Goal: Task Accomplishment & Management: Use online tool/utility

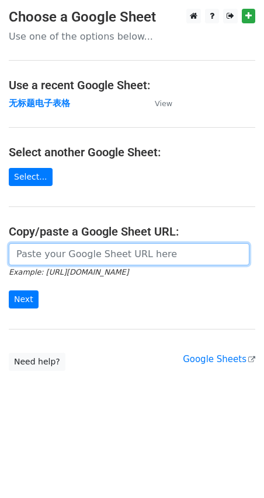
click at [47, 247] on input "url" at bounding box center [129, 254] width 240 height 22
paste input "https://docs.google.com/spreadsheets/d/1JuArBifkyQXk_qW46SzlQ5JvpD4r_Sttl1bpQh7…"
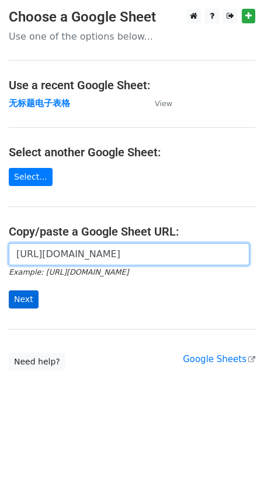
type input "https://docs.google.com/spreadsheets/d/1JuArBifkyQXk_qW46SzlQ5JvpD4r_Sttl1bpQh7…"
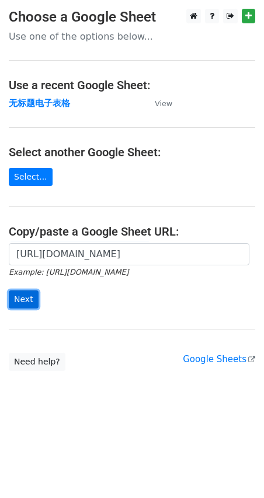
scroll to position [0, 0]
click at [18, 295] on input "Next" at bounding box center [24, 300] width 30 height 18
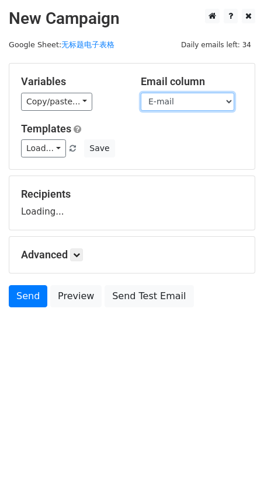
click at [208, 107] on select "Name E-mail" at bounding box center [187, 102] width 93 height 18
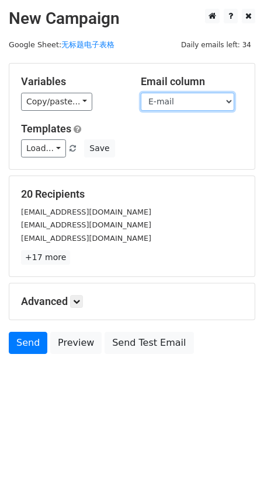
click at [214, 97] on select "Name E-mail" at bounding box center [187, 102] width 93 height 18
click at [141, 93] on select "Name E-mail" at bounding box center [187, 102] width 93 height 18
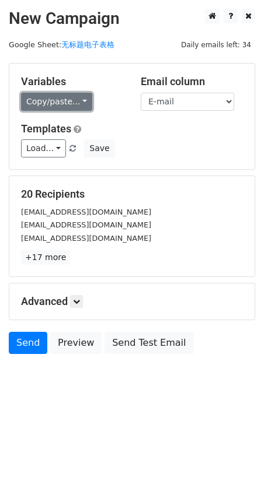
click at [86, 102] on link "Copy/paste..." at bounding box center [56, 102] width 71 height 18
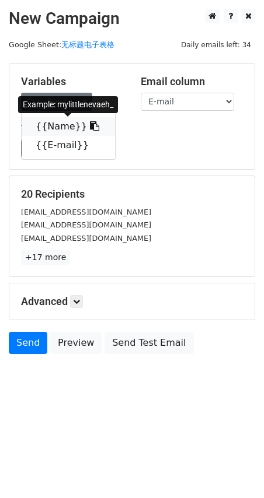
click at [53, 125] on link "{{Name}}" at bounding box center [68, 126] width 93 height 19
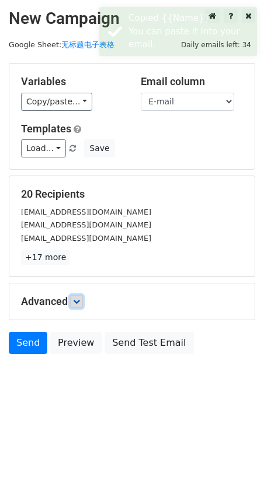
click at [82, 305] on link at bounding box center [76, 301] width 13 height 13
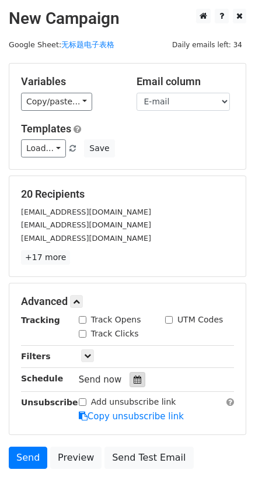
click at [134, 383] on icon at bounding box center [138, 380] width 8 height 8
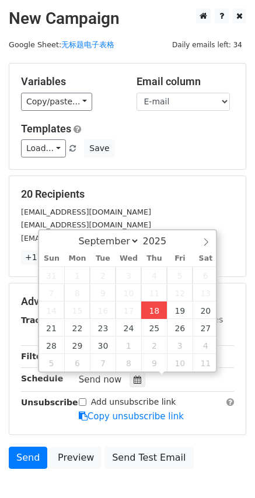
type input "[DATE] 18:10"
type input "06"
type input "10"
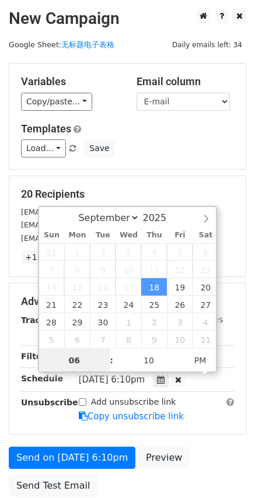
scroll to position [1, 0]
type input "10"
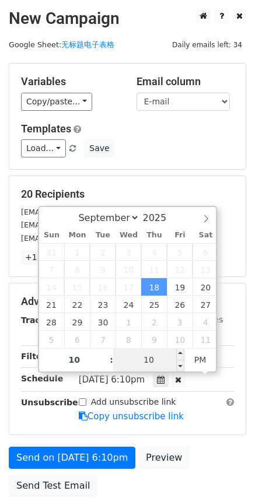
type input "[DATE] 22:10"
click at [157, 356] on input "10" at bounding box center [148, 359] width 71 height 23
type input "00"
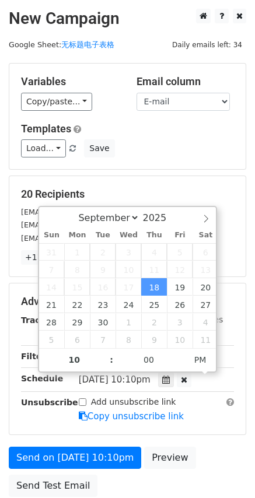
type input "[DATE] 22:00"
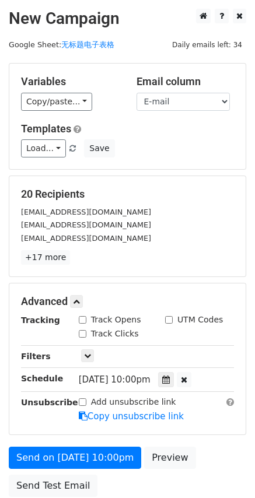
click at [194, 153] on div "Load... No templates saved Save" at bounding box center [127, 148] width 230 height 18
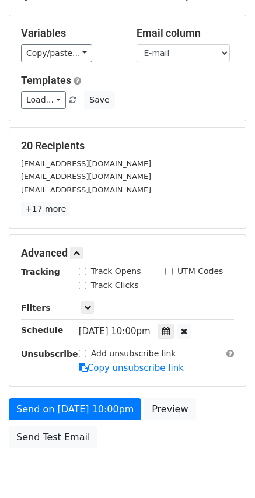
scroll to position [98, 0]
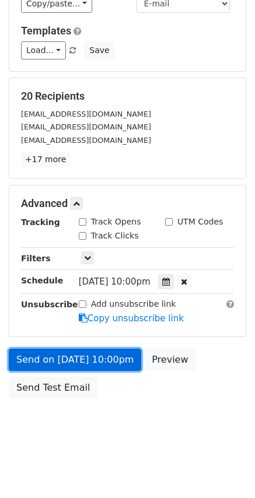
click at [82, 355] on link "Send on [DATE] 10:00pm" at bounding box center [75, 360] width 132 height 22
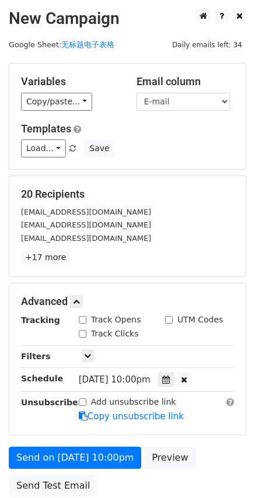
scroll to position [55, 0]
